Goal: Transaction & Acquisition: Purchase product/service

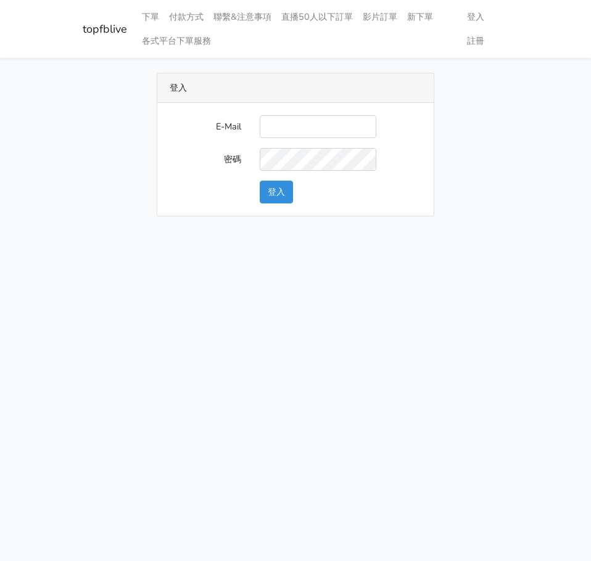
type input "[EMAIL_ADDRESS][DOMAIN_NAME]"
click at [289, 186] on button "登入" at bounding box center [276, 192] width 33 height 23
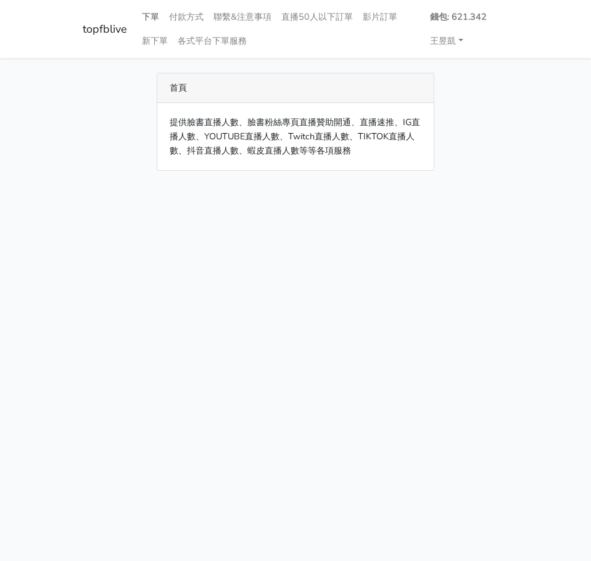
click at [158, 25] on link "下單" at bounding box center [150, 17] width 27 height 24
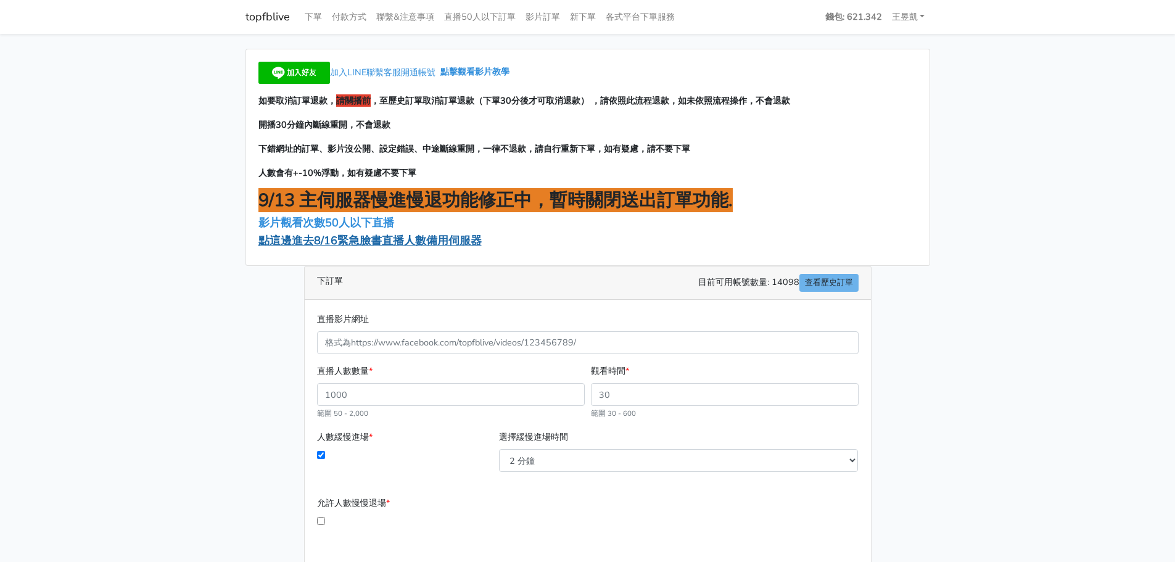
click at [398, 244] on span "點這邊進去8/16緊急臉書直播人數備用伺服器" at bounding box center [369, 240] width 223 height 15
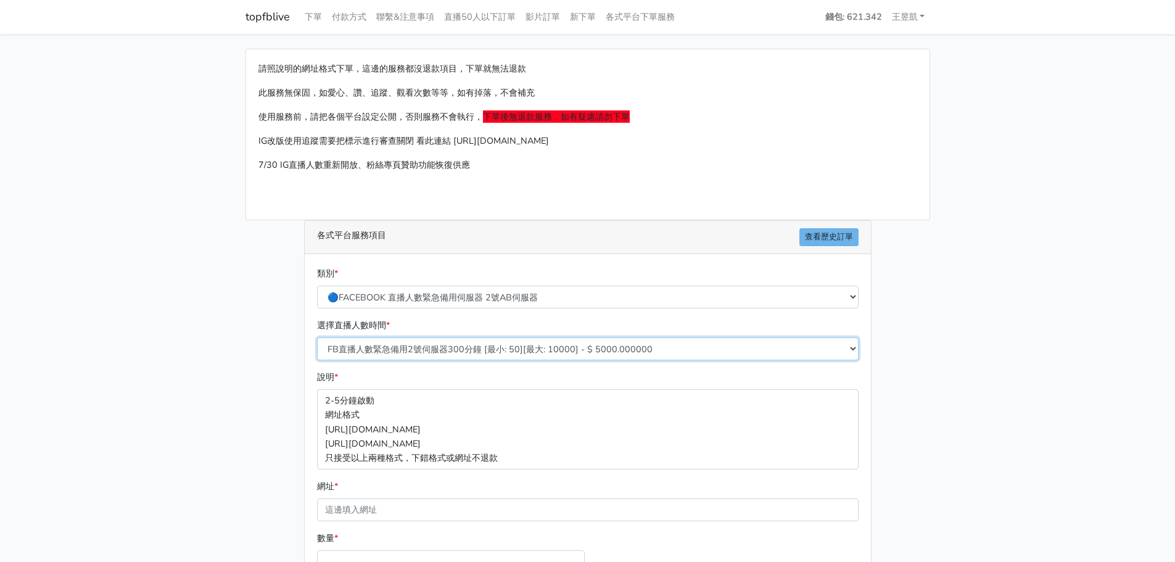
click at [380, 350] on select "FB直播人數緊急備用2號伺服器300分鐘 [最小: 50][最大: 10000] - $ 5000.000000 FB直播人數緊急備用2號伺服器60分鐘 [最…" at bounding box center [587, 348] width 541 height 23
select select "573"
click at [317, 337] on select "FB直播人數緊急備用2號伺服器300分鐘 [最小: 50][最大: 10000] - $ 5000.000000 FB直播人數緊急備用2號伺服器60分鐘 [最…" at bounding box center [587, 348] width 541 height 23
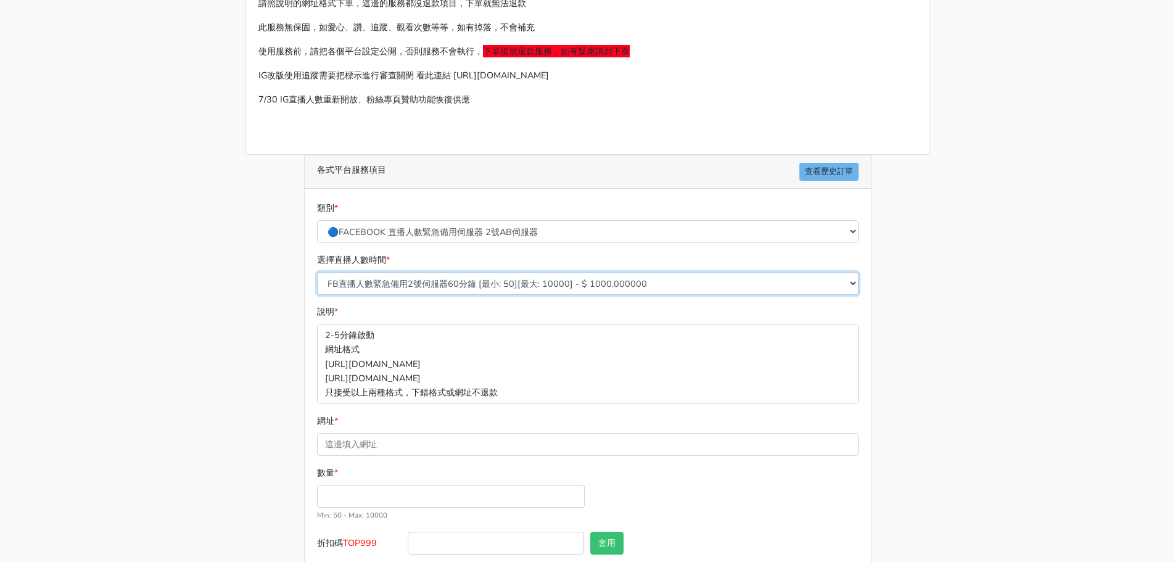
scroll to position [136, 0]
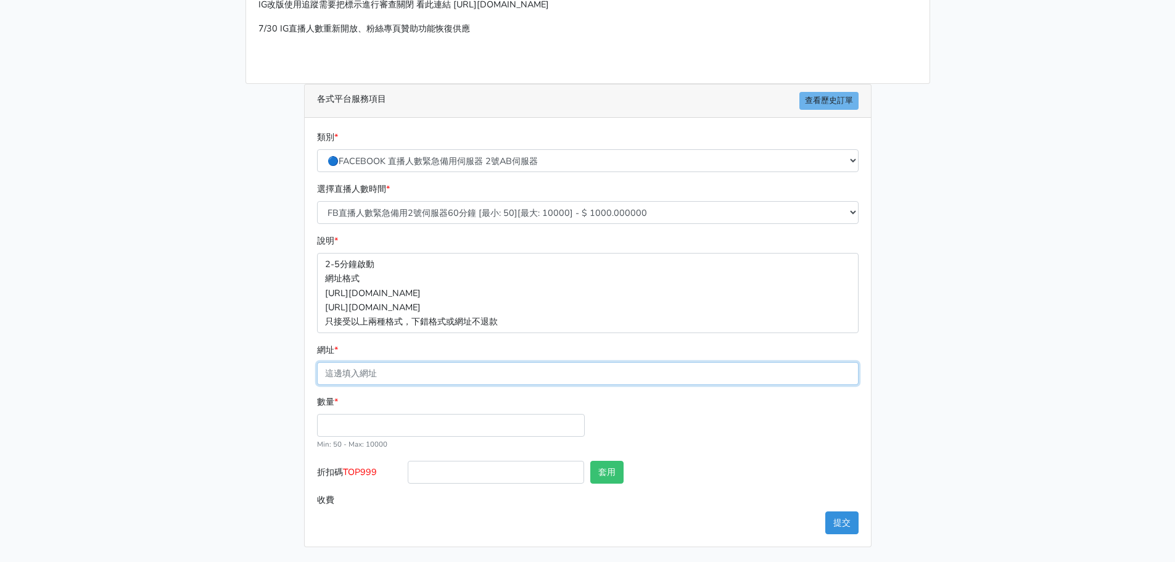
click at [450, 372] on input "網址 *" at bounding box center [587, 373] width 541 height 23
paste input "[URL][DOMAIN_NAME]"
type input "[URL][DOMAIN_NAME]"
click at [350, 414] on input "數量 *" at bounding box center [451, 425] width 268 height 23
type input "100"
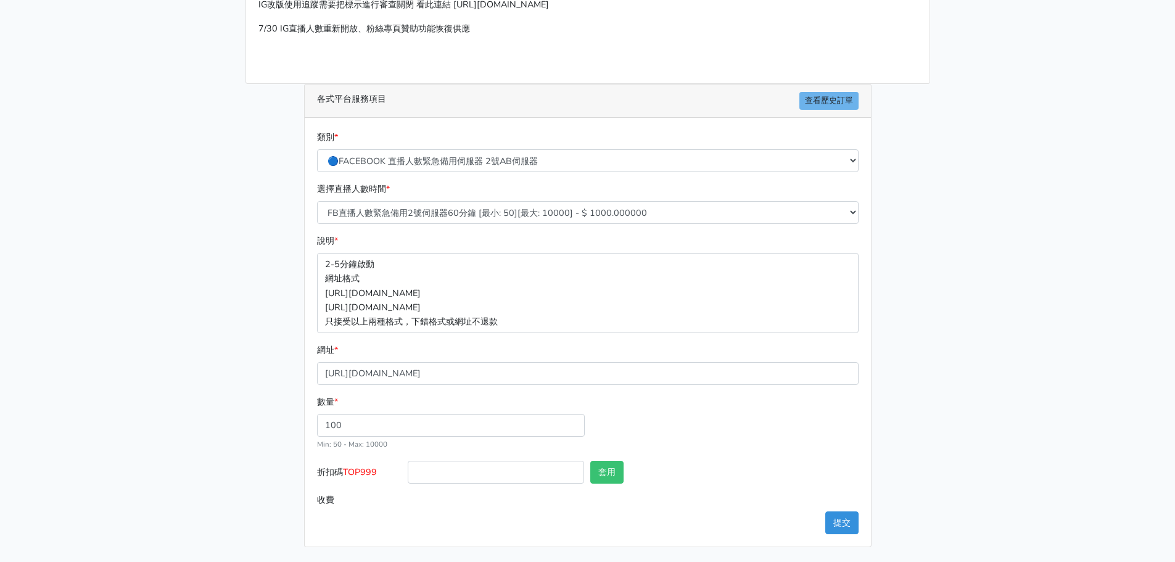
type input "100.000"
click at [350, 472] on span "TOP999" at bounding box center [360, 472] width 34 height 12
click at [408, 472] on input "折扣碼 TOP999" at bounding box center [496, 472] width 176 height 23
click at [350, 472] on span "TOP999" at bounding box center [360, 472] width 34 height 12
click at [408, 472] on input "折扣碼 TOP999" at bounding box center [496, 472] width 176 height 23
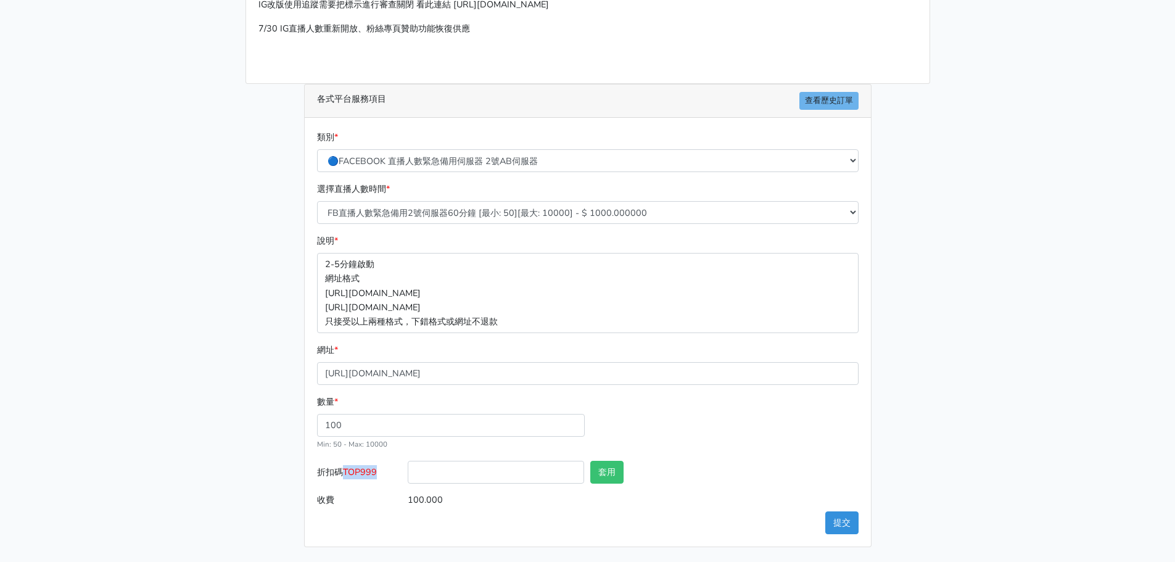
copy span "TOP999"
click at [445, 471] on input "折扣碼 TOP999" at bounding box center [496, 472] width 176 height 23
paste input "TOP999"
type input "TOP999"
click at [616, 469] on button "套用" at bounding box center [606, 472] width 33 height 23
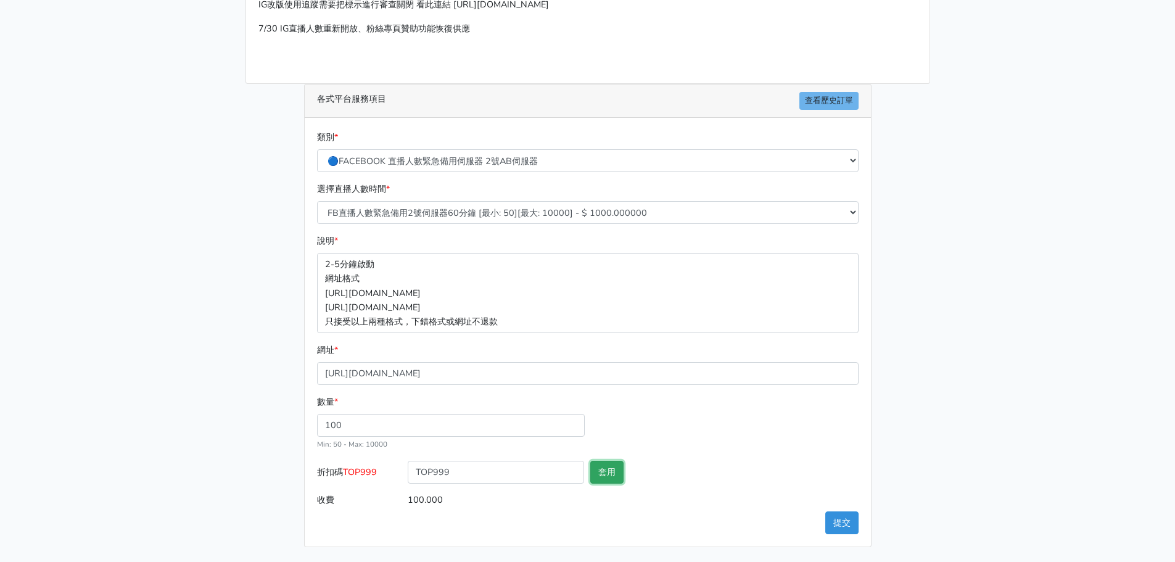
type input "套用失敗"
drag, startPoint x: 539, startPoint y: 474, endPoint x: 8, endPoint y: 459, distance: 531.2
click at [11, 461] on main "請照說明的網址格式下單，這邊的服務都沒退款項目，下單就無法退款 此服務無保固，如愛心、讚、追蹤、觀看次數等等，如有掉落，不會補充 使用服務前，請把各個平台設定…" at bounding box center [587, 230] width 1175 height 664
click at [841, 514] on button "提交" at bounding box center [841, 522] width 33 height 23
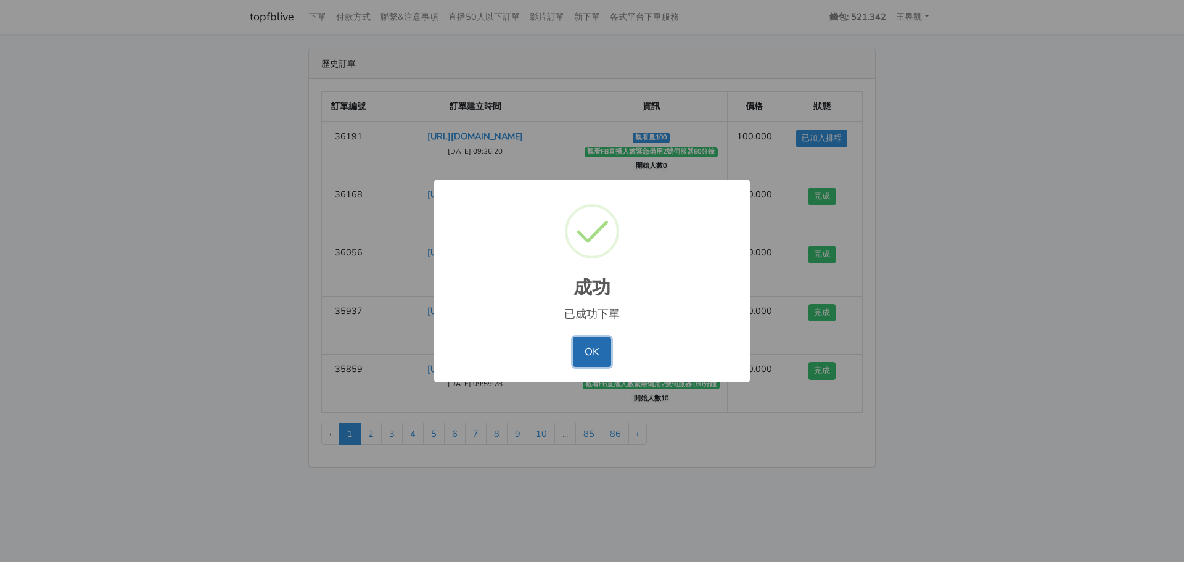
click at [591, 346] on button "OK" at bounding box center [592, 352] width 38 height 30
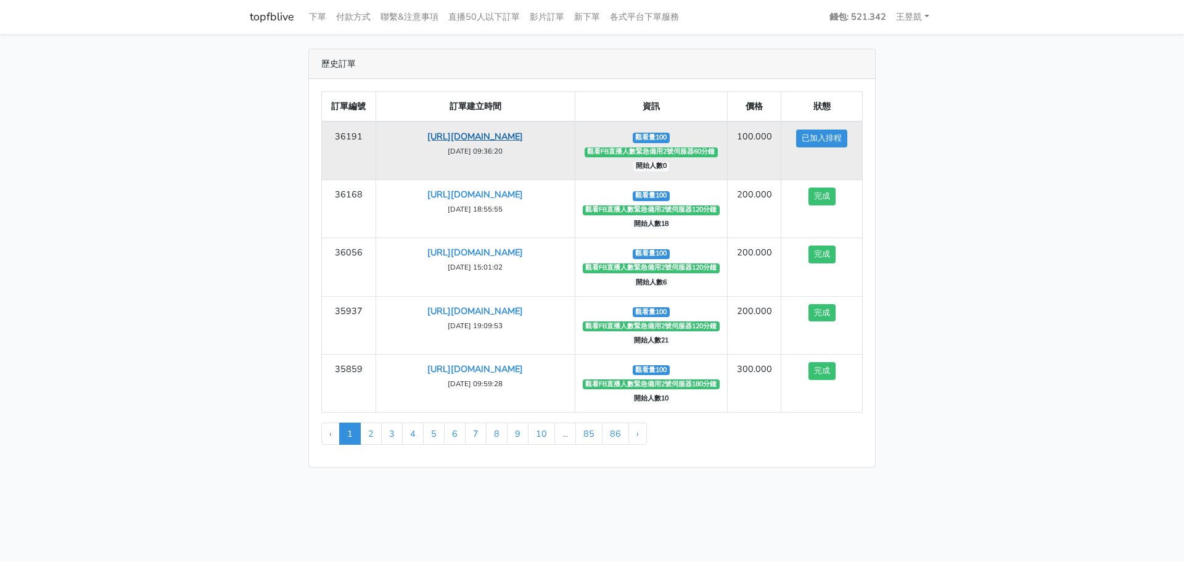
click at [491, 135] on link "[URL][DOMAIN_NAME]" at bounding box center [475, 136] width 96 height 12
